Goal: Information Seeking & Learning: Learn about a topic

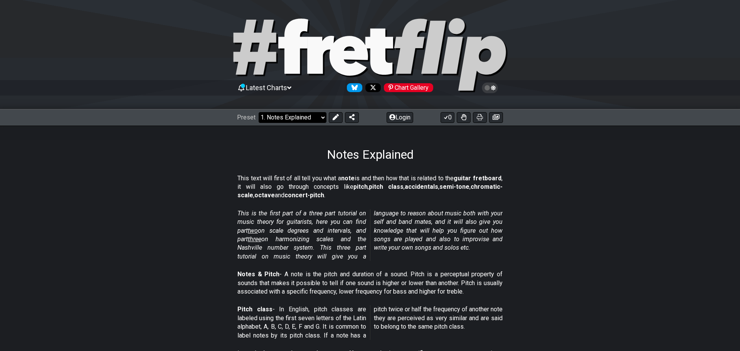
click at [323, 118] on select "Welcome to #fretflip! Initial Preset Custom Preset Minor Pentatonic Major Penta…" at bounding box center [293, 117] width 68 height 11
click at [259, 112] on select "Welcome to #fretflip! Initial Preset Custom Preset Minor Pentatonic Major Penta…" at bounding box center [293, 117] width 68 height 11
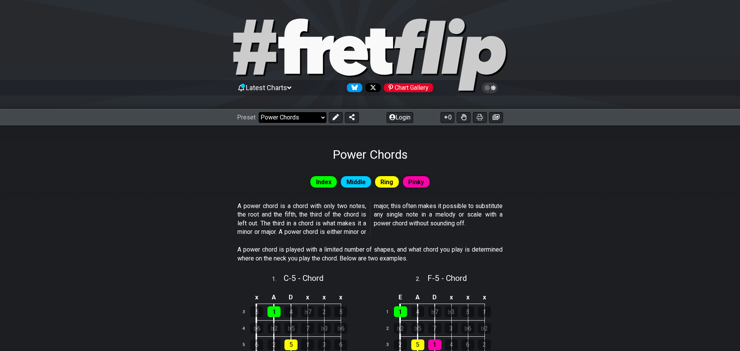
click at [324, 118] on select "Welcome to #fretflip! Initial Preset Custom Preset Minor Pentatonic Major Penta…" at bounding box center [293, 117] width 68 height 11
click at [259, 112] on select "Welcome to #fretflip! Initial Preset Custom Preset Minor Pentatonic Major Penta…" at bounding box center [293, 117] width 68 height 11
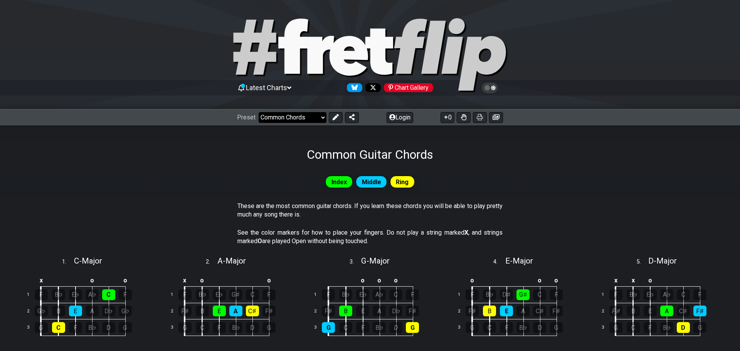
click at [324, 118] on select "Welcome to #fretflip! Initial Preset Custom Preset Minor Pentatonic Major Penta…" at bounding box center [293, 117] width 68 height 11
click at [259, 112] on select "Welcome to #fretflip! Initial Preset Custom Preset Minor Pentatonic Major Penta…" at bounding box center [293, 117] width 68 height 11
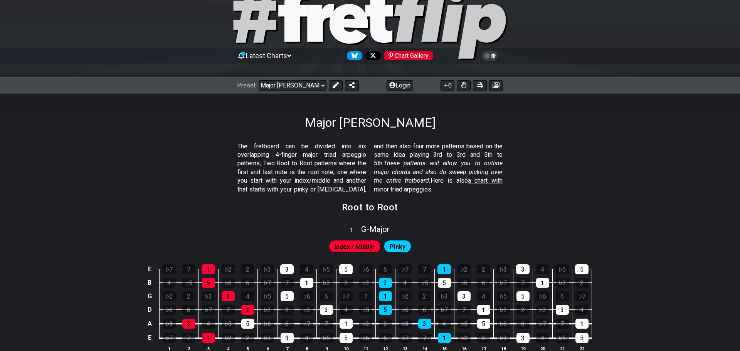
scroll to position [49, 0]
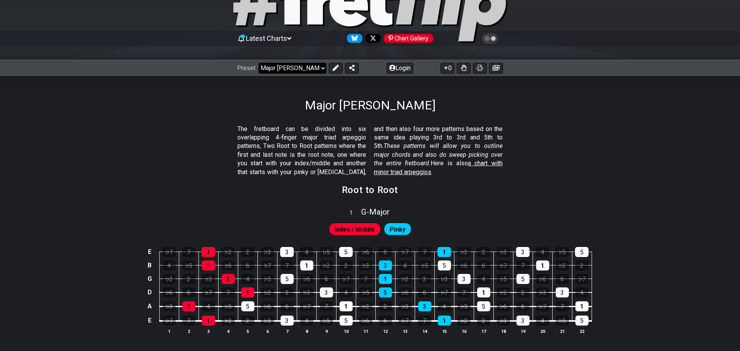
click at [323, 68] on select "Welcome to #fretflip! Initial Preset Custom Preset Minor Pentatonic Major Penta…" at bounding box center [293, 68] width 68 height 11
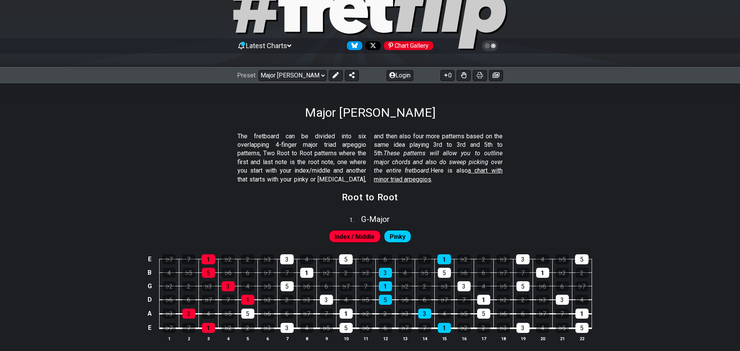
scroll to position [39, 0]
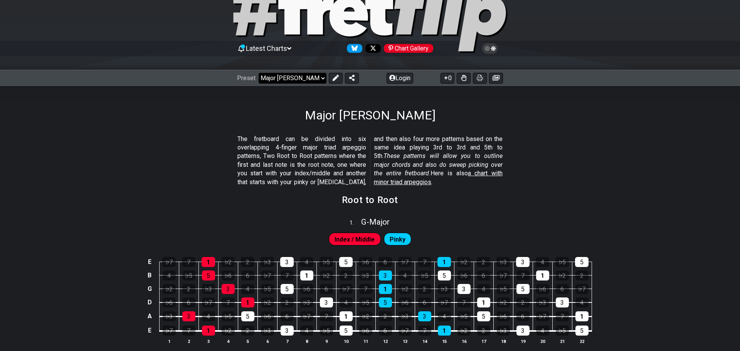
click at [323, 77] on select "Welcome to #fretflip! Initial Preset Custom Preset Minor Pentatonic Major Penta…" at bounding box center [293, 78] width 68 height 11
click at [259, 73] on select "Welcome to #fretflip! Initial Preset Custom Preset Minor Pentatonic Major Penta…" at bounding box center [293, 78] width 68 height 11
select select "/minor-triad-arpeggios"
